Goal: Use online tool/utility: Utilize a website feature to perform a specific function

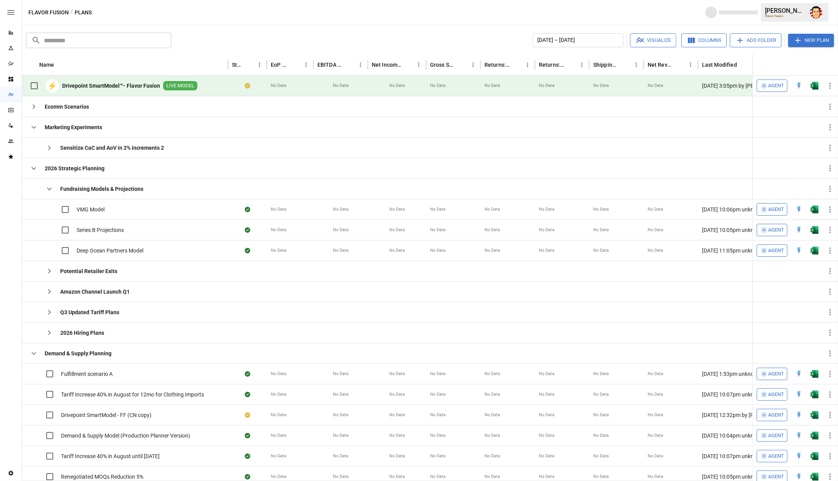
click at [777, 85] on span "Agent" at bounding box center [776, 86] width 16 height 9
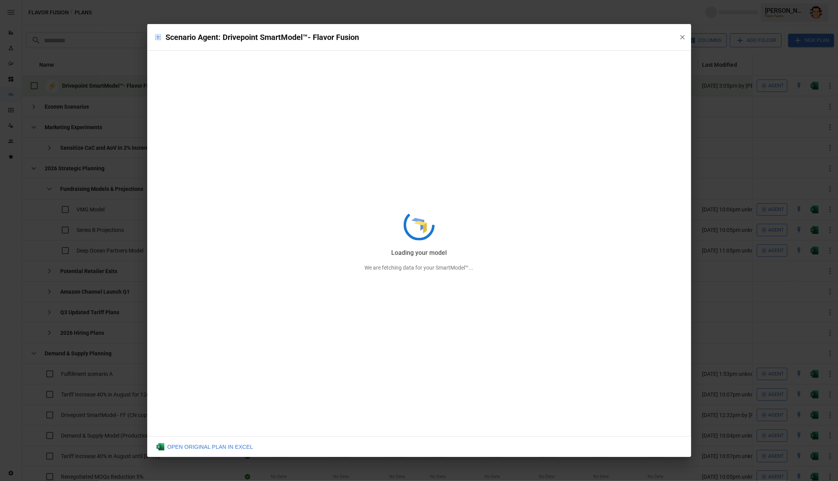
click at [682, 39] on div "Loading your model We are fetching data for your SmartModel™..." at bounding box center [419, 240] width 544 height 433
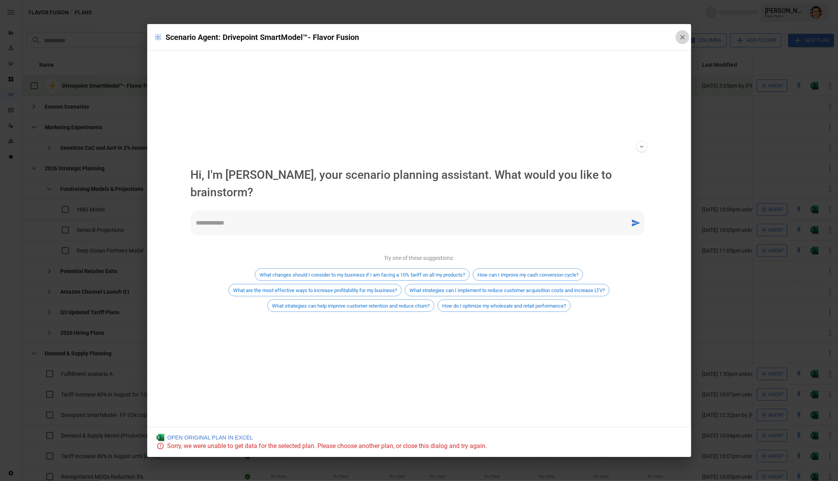
click at [683, 36] on icon "button" at bounding box center [682, 37] width 8 height 8
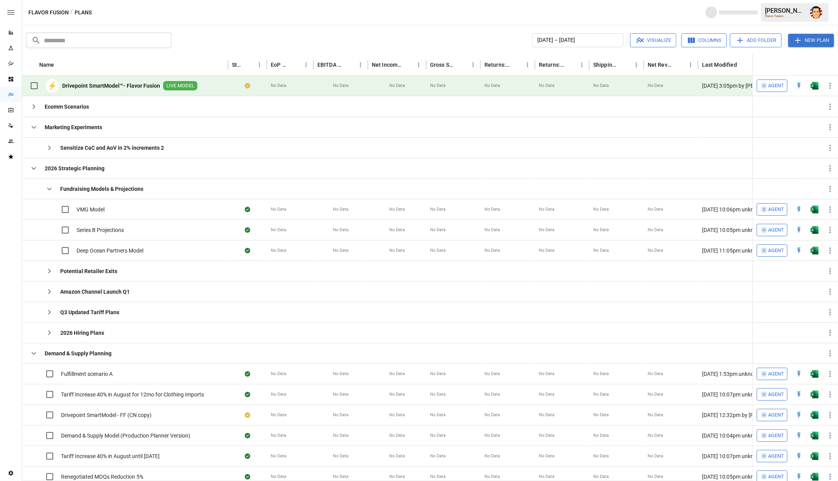
click at [11, 36] on div "Reports" at bounding box center [11, 33] width 22 height 16
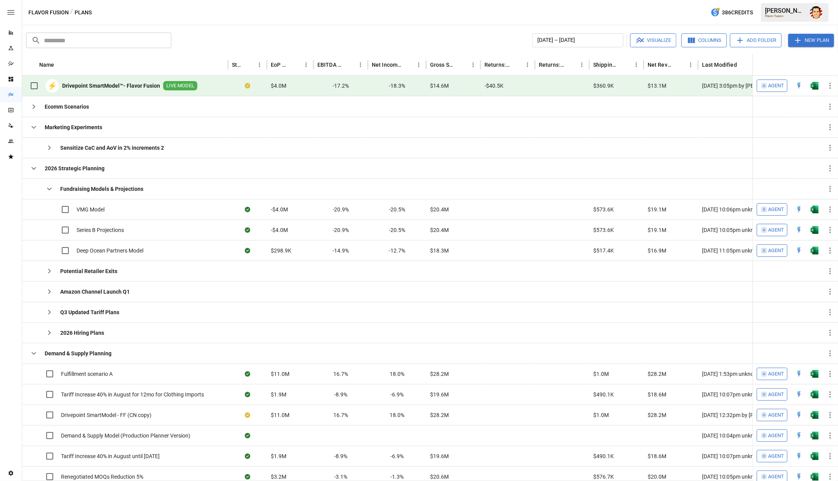
click at [123, 82] on b "Drivepoint SmartModel™- Flavor Fusion" at bounding box center [111, 86] width 98 height 8
click at [10, 94] on icon "Plans" at bounding box center [11, 95] width 6 height 6
click at [38, 130] on icon "button" at bounding box center [33, 127] width 9 height 9
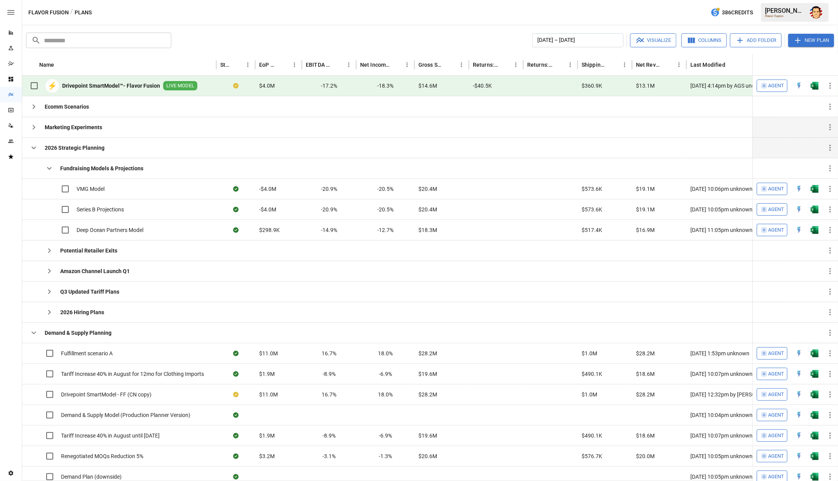
click at [33, 144] on icon "button" at bounding box center [33, 147] width 9 height 9
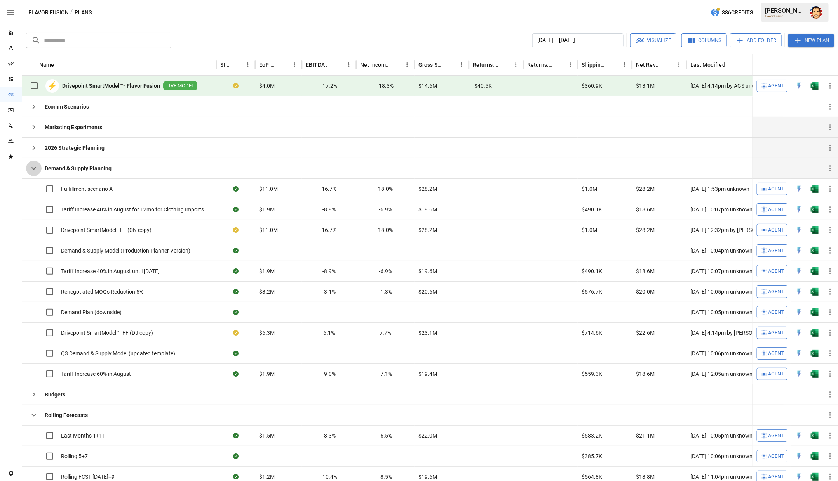
click at [30, 164] on icon "button" at bounding box center [33, 168] width 9 height 9
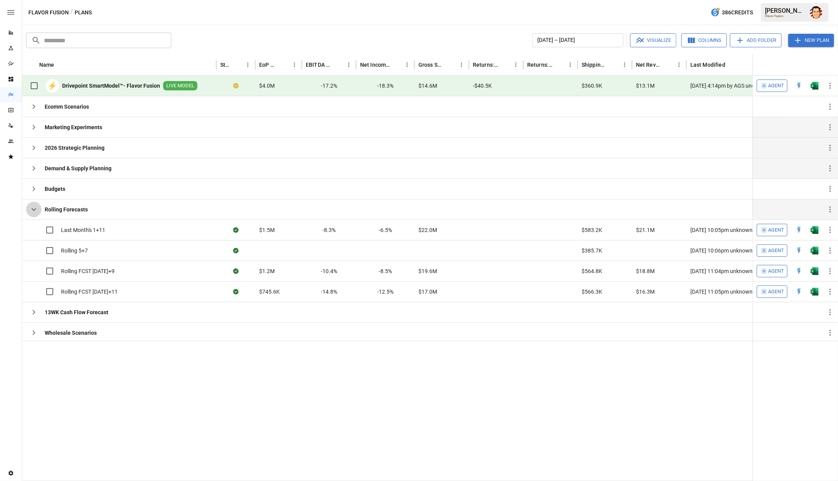
click at [29, 209] on icon "button" at bounding box center [33, 209] width 9 height 9
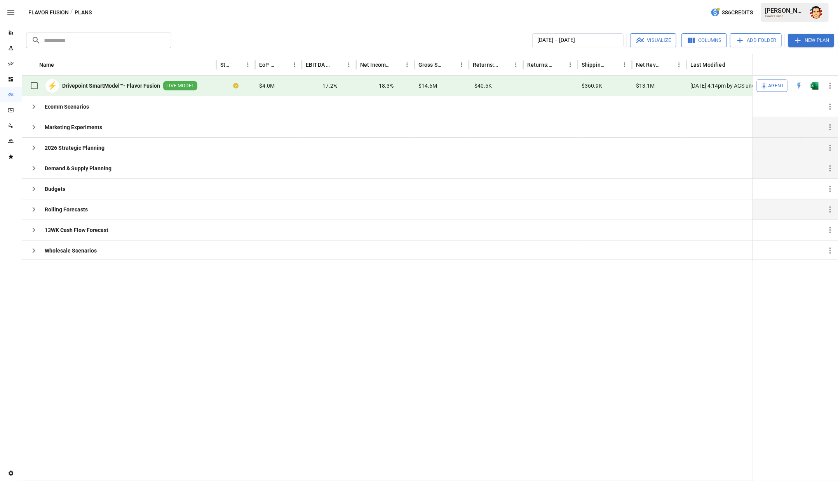
click at [35, 127] on icon "button" at bounding box center [33, 127] width 9 height 9
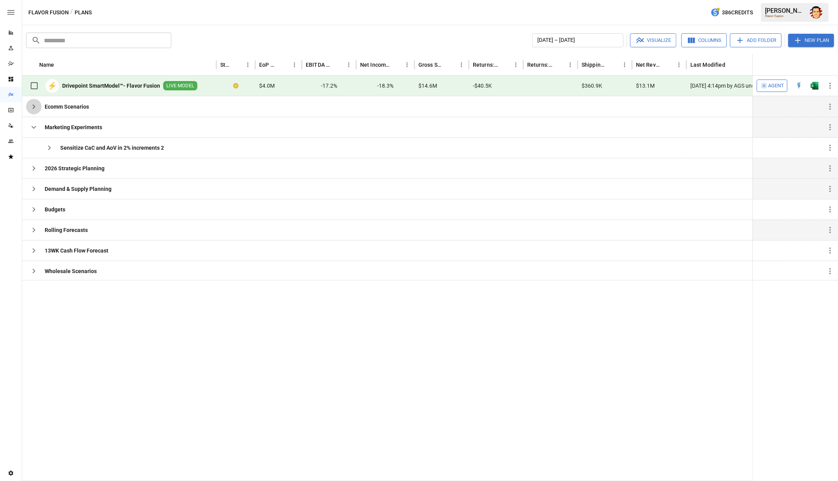
click at [31, 107] on icon "button" at bounding box center [33, 106] width 9 height 9
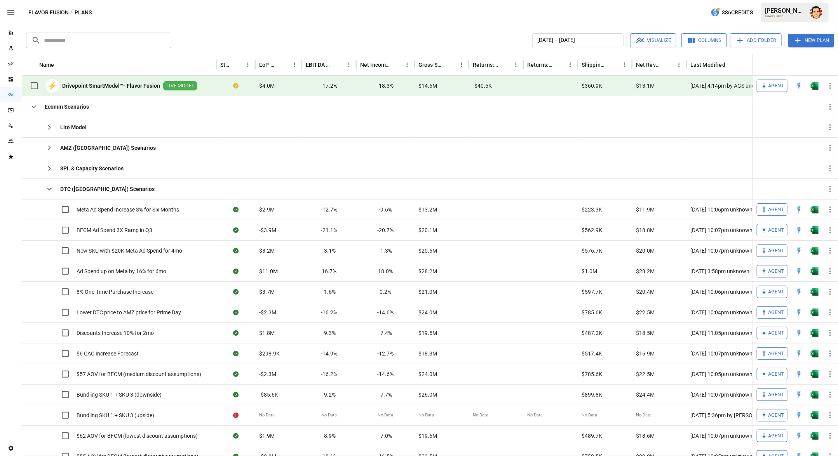
click at [14, 12] on icon "button" at bounding box center [10, 12] width 9 height 9
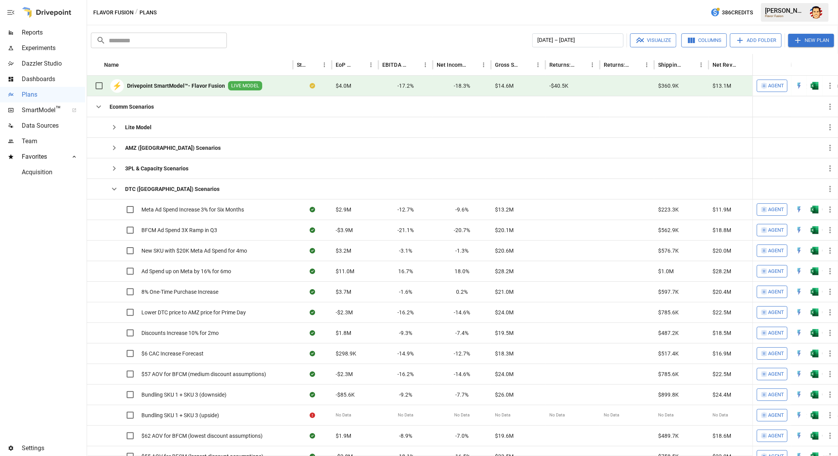
click at [45, 126] on span "Data Sources" at bounding box center [53, 125] width 63 height 9
click at [95, 106] on icon "button" at bounding box center [98, 106] width 9 height 9
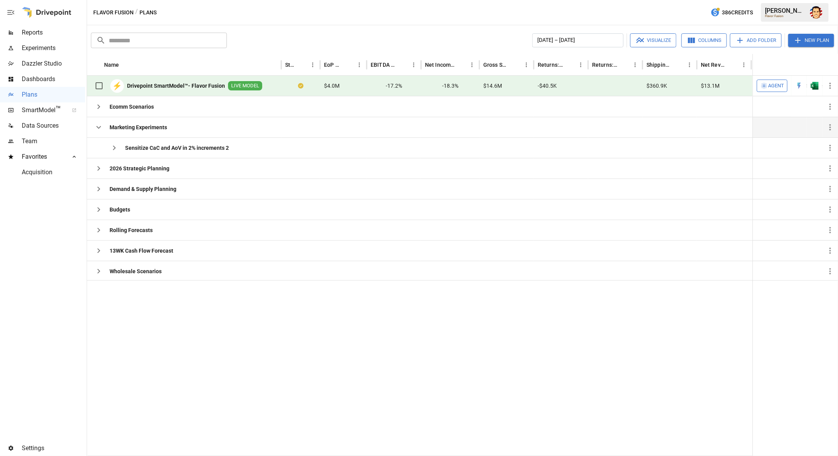
click at [99, 128] on icon "button" at bounding box center [98, 127] width 9 height 9
drag, startPoint x: 752, startPoint y: 68, endPoint x: 681, endPoint y: 71, distance: 71.5
click at [681, 71] on div "Name Status EoP Cash EBITDA Margin Net Income Margin Gross Sales Returns: Whole…" at bounding box center [510, 65] width 846 height 22
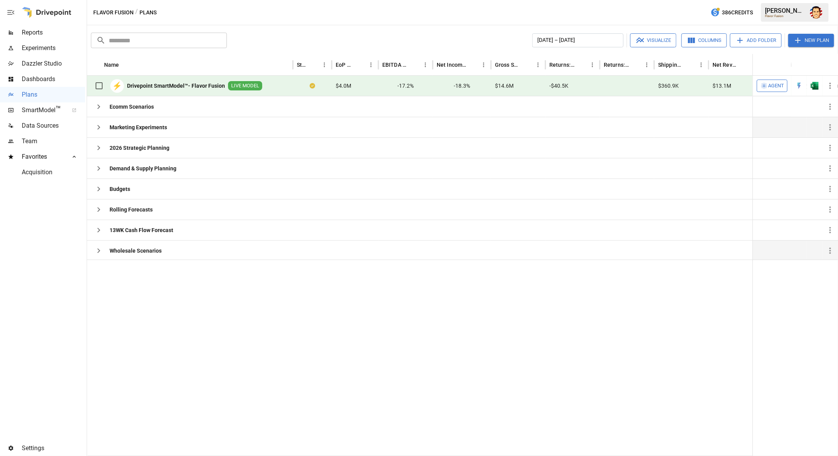
click at [97, 253] on icon "button" at bounding box center [98, 250] width 9 height 9
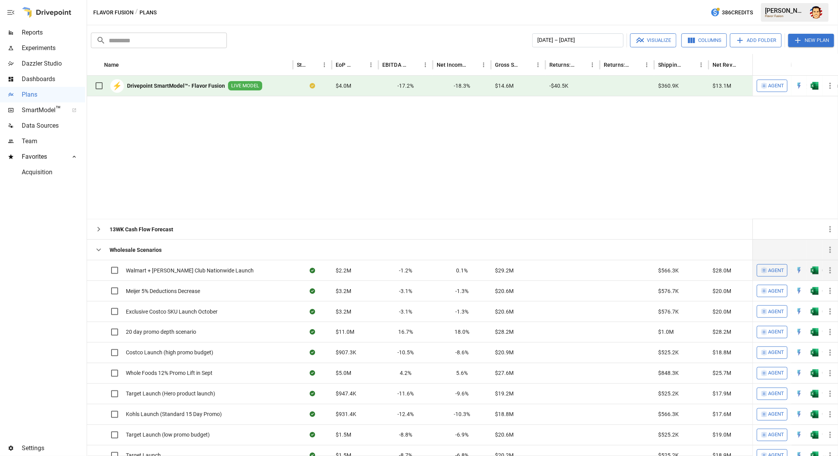
scroll to position [110, 0]
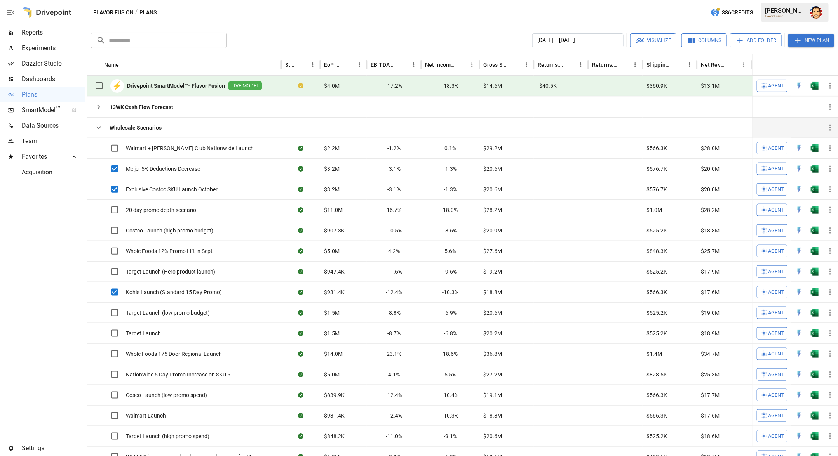
click at [651, 41] on button "Visualize" at bounding box center [653, 40] width 46 height 14
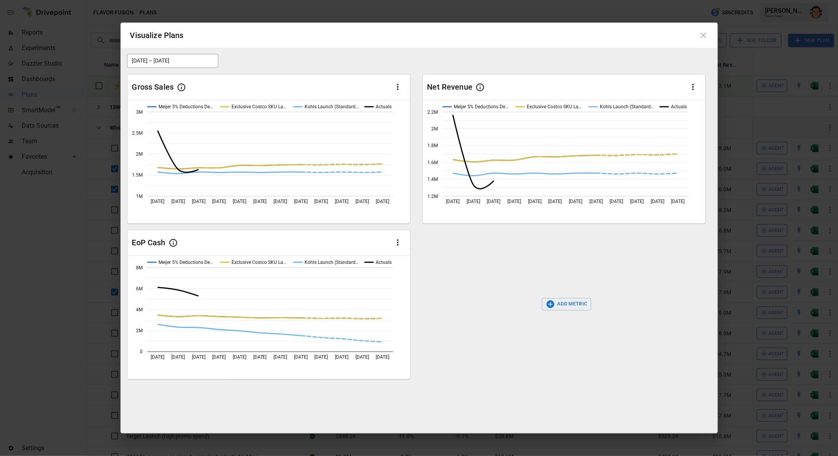
click at [564, 304] on button "ADD METRIC" at bounding box center [566, 304] width 49 height 12
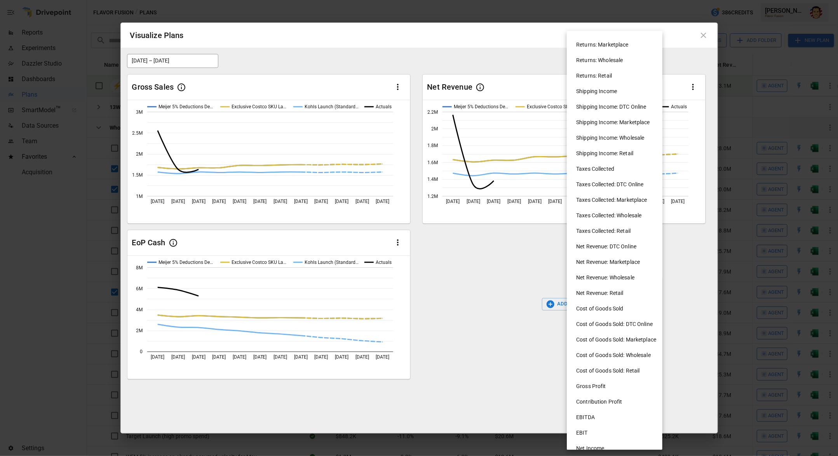
scroll to position [188, 0]
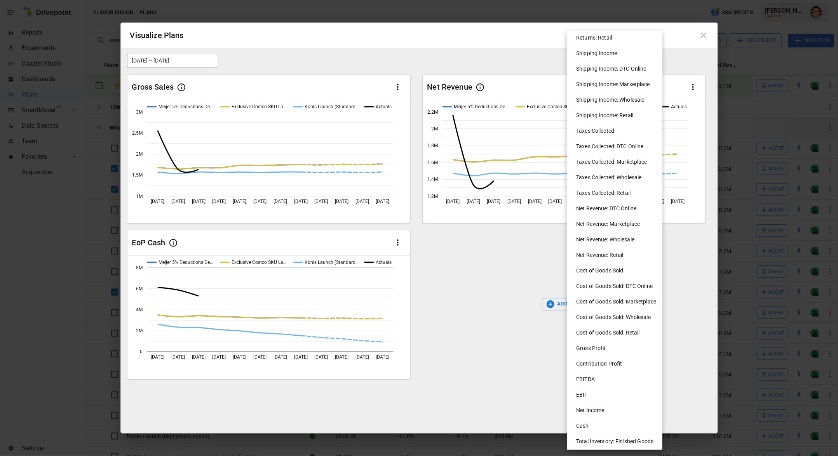
click at [590, 425] on li "Cash" at bounding box center [618, 426] width 96 height 16
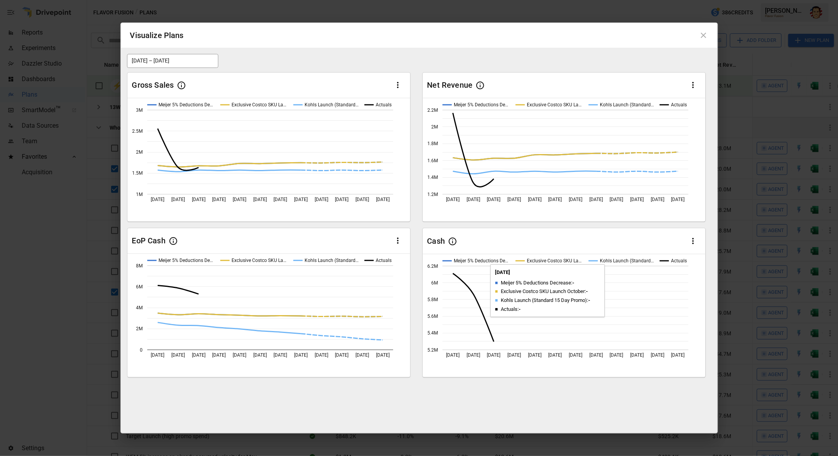
scroll to position [0, 0]
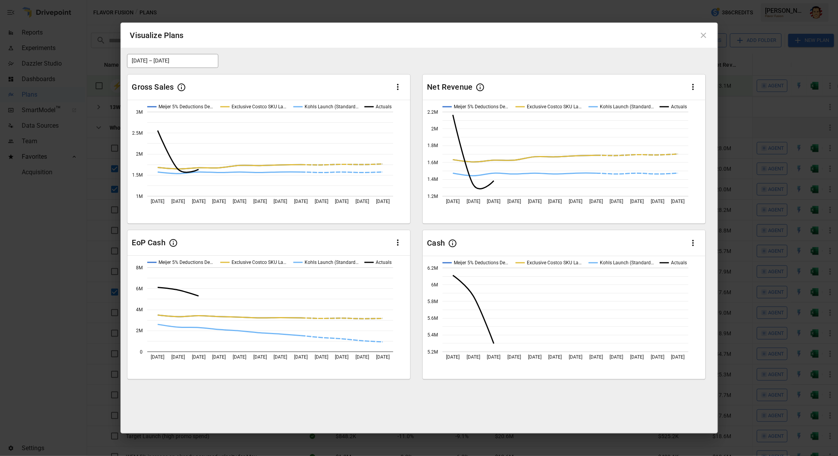
click at [703, 35] on icon at bounding box center [702, 35] width 5 height 5
